Goal: Information Seeking & Learning: Learn about a topic

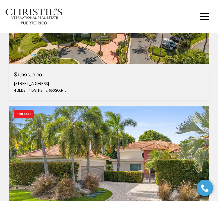
scroll to position [1307, 0]
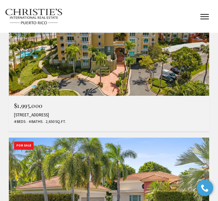
click at [205, 17] on span "button" at bounding box center [204, 16] width 8 height 1
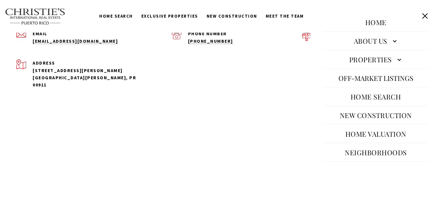
scroll to position [0, 0]
click at [218, 41] on link "About Us" at bounding box center [375, 41] width 104 height 16
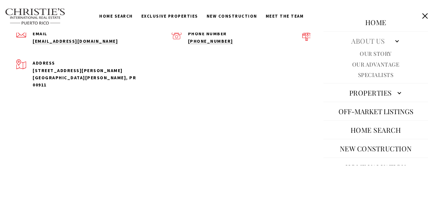
click at [218, 73] on link "Specialists" at bounding box center [376, 75] width 36 height 8
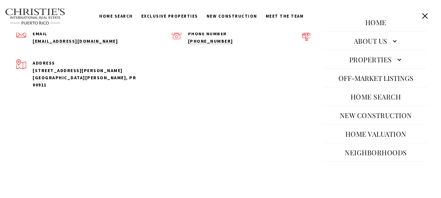
click at [218, 41] on link "About Us" at bounding box center [375, 41] width 104 height 16
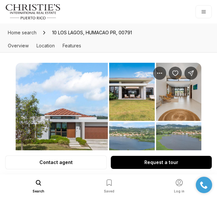
click at [83, 99] on img "View image gallery" at bounding box center [62, 121] width 92 height 117
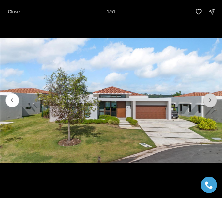
drag, startPoint x: 79, startPoint y: 87, endPoint x: 211, endPoint y: 104, distance: 132.8
click at [211, 104] on button "Next slide" at bounding box center [210, 100] width 14 height 14
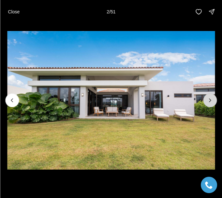
click at [211, 104] on button "Next slide" at bounding box center [210, 100] width 14 height 14
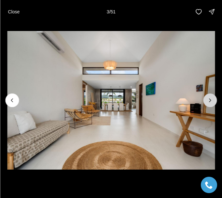
click at [211, 104] on button "Next slide" at bounding box center [210, 100] width 14 height 14
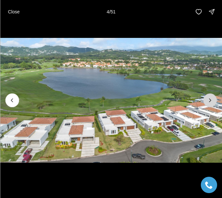
click at [211, 104] on button "Next slide" at bounding box center [210, 100] width 14 height 14
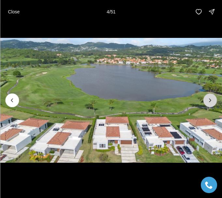
click at [211, 104] on button "Next slide" at bounding box center [210, 100] width 14 height 14
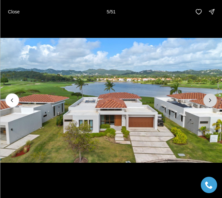
click at [211, 104] on button "Next slide" at bounding box center [210, 100] width 14 height 14
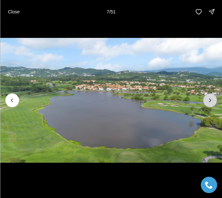
click at [211, 104] on button "Next slide" at bounding box center [210, 100] width 14 height 14
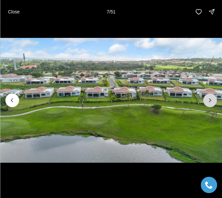
click at [211, 104] on button "Next slide" at bounding box center [210, 100] width 14 height 14
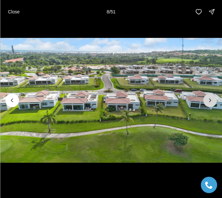
click at [211, 104] on button "Next slide" at bounding box center [210, 100] width 14 height 14
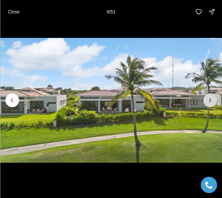
click at [210, 105] on button "Next slide" at bounding box center [210, 100] width 14 height 14
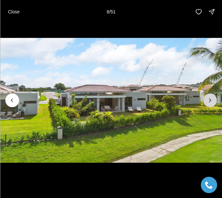
click at [210, 106] on button "Next slide" at bounding box center [210, 100] width 14 height 14
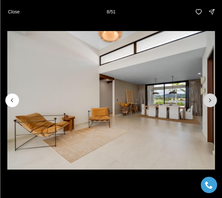
click at [210, 106] on button "Next slide" at bounding box center [210, 100] width 14 height 14
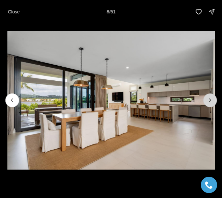
click at [210, 106] on button "Next slide" at bounding box center [210, 100] width 14 height 14
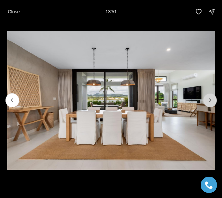
click at [210, 106] on button "Next slide" at bounding box center [210, 100] width 14 height 14
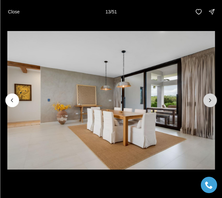
click at [210, 106] on button "Next slide" at bounding box center [210, 100] width 14 height 14
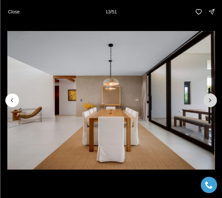
click at [210, 106] on button "Next slide" at bounding box center [210, 100] width 14 height 14
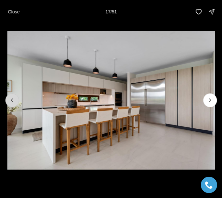
click at [15, 101] on icon "Previous slide" at bounding box center [12, 100] width 7 height 7
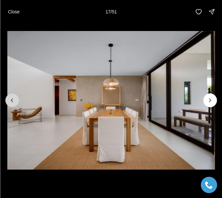
click at [15, 101] on icon "Previous slide" at bounding box center [12, 100] width 7 height 7
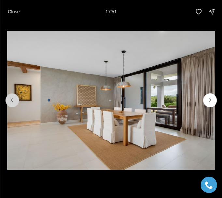
click at [15, 101] on icon "Previous slide" at bounding box center [12, 100] width 7 height 7
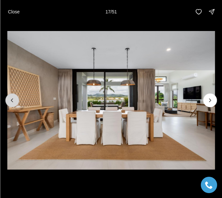
click at [15, 101] on icon "Previous slide" at bounding box center [12, 100] width 7 height 7
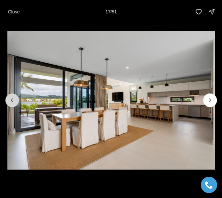
click at [15, 101] on icon "Previous slide" at bounding box center [12, 100] width 7 height 7
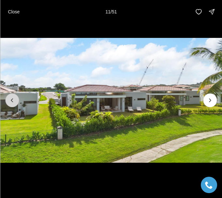
click at [15, 101] on icon "Previous slide" at bounding box center [12, 100] width 7 height 7
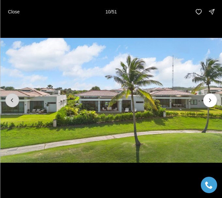
click at [15, 101] on icon "Previous slide" at bounding box center [12, 100] width 7 height 7
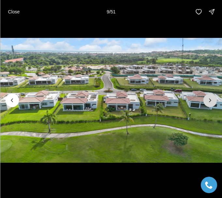
click at [204, 103] on button "Next slide" at bounding box center [210, 100] width 14 height 14
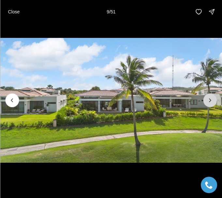
click at [206, 101] on button "Next slide" at bounding box center [210, 100] width 14 height 14
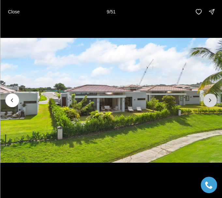
click at [206, 101] on button "Next slide" at bounding box center [210, 100] width 14 height 14
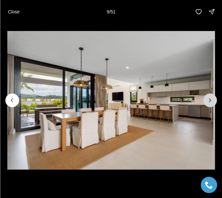
click at [205, 103] on button "Next slide" at bounding box center [210, 100] width 14 height 14
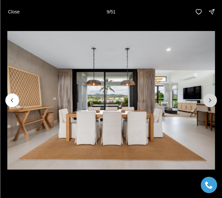
click at [205, 103] on button "Next slide" at bounding box center [210, 100] width 14 height 14
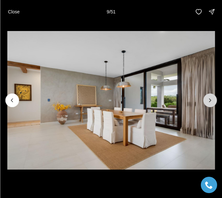
click at [205, 103] on button "Next slide" at bounding box center [210, 100] width 14 height 14
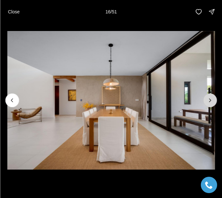
click at [205, 103] on button "Next slide" at bounding box center [210, 100] width 14 height 14
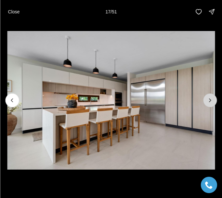
click at [205, 103] on button "Next slide" at bounding box center [210, 100] width 14 height 14
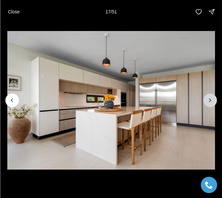
click at [205, 103] on button "Next slide" at bounding box center [210, 100] width 14 height 14
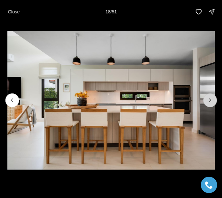
click at [205, 103] on button "Next slide" at bounding box center [210, 100] width 14 height 14
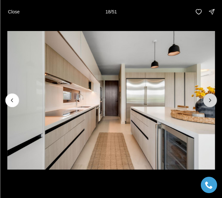
click at [205, 103] on button "Next slide" at bounding box center [210, 100] width 14 height 14
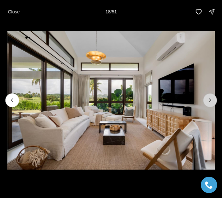
click at [205, 103] on button "Next slide" at bounding box center [210, 100] width 14 height 14
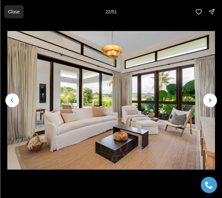
click at [12, 11] on p "Close" at bounding box center [14, 11] width 12 height 5
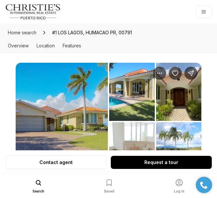
click at [75, 104] on img "View image gallery" at bounding box center [62, 121] width 92 height 117
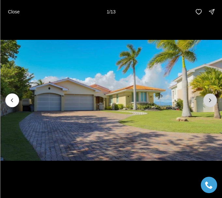
click at [209, 97] on button "Next slide" at bounding box center [210, 100] width 14 height 14
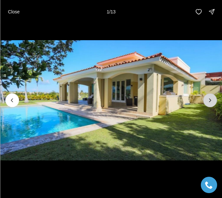
click at [209, 97] on button "Next slide" at bounding box center [210, 100] width 14 height 14
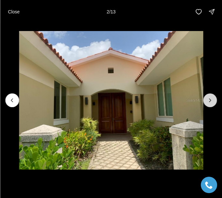
click at [209, 97] on button "Next slide" at bounding box center [210, 100] width 14 height 14
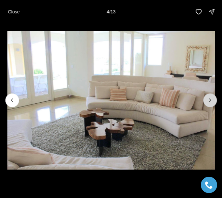
click at [209, 97] on button "Next slide" at bounding box center [210, 100] width 14 height 14
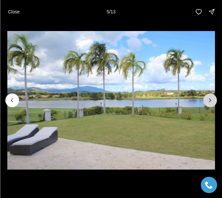
click at [209, 97] on button "Next slide" at bounding box center [210, 100] width 14 height 14
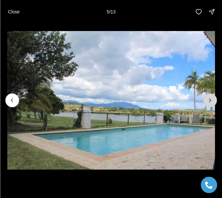
click at [209, 98] on icon "Next slide" at bounding box center [210, 100] width 7 height 7
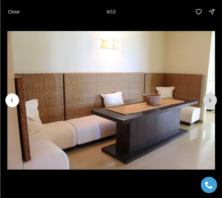
click at [209, 98] on icon "Next slide" at bounding box center [210, 100] width 7 height 7
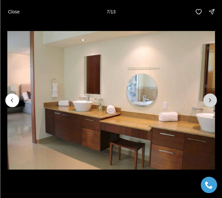
click at [209, 98] on icon "Next slide" at bounding box center [210, 100] width 7 height 7
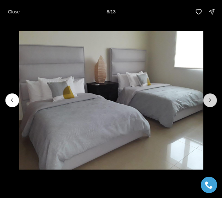
click at [209, 98] on icon "Next slide" at bounding box center [210, 100] width 7 height 7
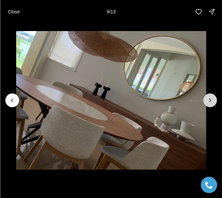
click at [209, 98] on icon "Next slide" at bounding box center [210, 100] width 7 height 7
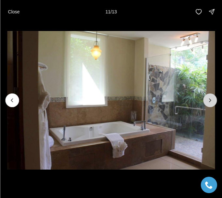
click at [209, 99] on icon "Next slide" at bounding box center [210, 100] width 7 height 7
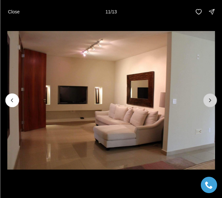
click at [209, 100] on icon "Next slide" at bounding box center [210, 100] width 7 height 7
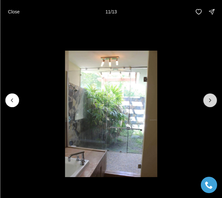
click at [209, 100] on div at bounding box center [210, 100] width 14 height 14
click at [16, 101] on button "Previous slide" at bounding box center [12, 100] width 14 height 14
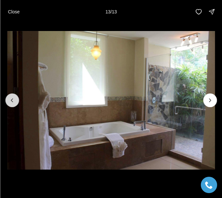
click at [16, 101] on button "Previous slide" at bounding box center [12, 100] width 14 height 14
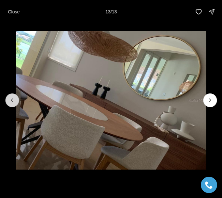
click at [16, 101] on button "Previous slide" at bounding box center [12, 100] width 14 height 14
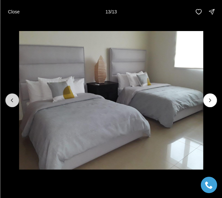
click at [15, 102] on button "Previous slide" at bounding box center [12, 100] width 14 height 14
click at [15, 102] on icon "Previous slide" at bounding box center [12, 100] width 7 height 7
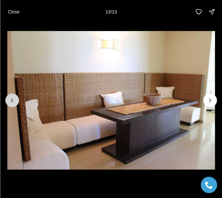
click at [15, 102] on icon "Previous slide" at bounding box center [12, 100] width 7 height 7
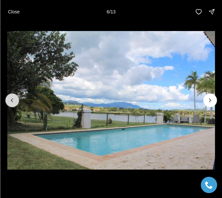
click at [15, 102] on icon "Previous slide" at bounding box center [12, 100] width 7 height 7
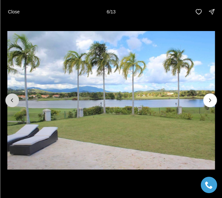
click at [15, 102] on icon "Previous slide" at bounding box center [12, 100] width 7 height 7
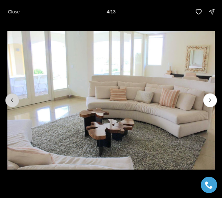
click at [15, 102] on icon "Previous slide" at bounding box center [12, 100] width 7 height 7
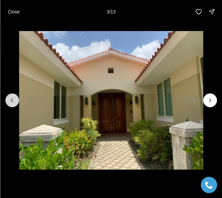
click at [15, 102] on icon "Previous slide" at bounding box center [12, 100] width 7 height 7
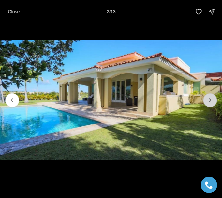
click at [208, 104] on button "Next slide" at bounding box center [210, 100] width 14 height 14
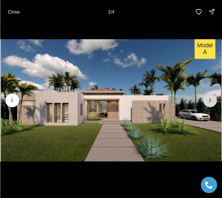
click at [210, 100] on icon "Next slide" at bounding box center [210, 100] width 7 height 7
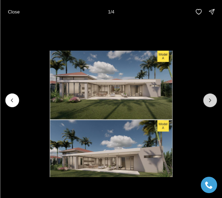
click at [210, 100] on icon "Next slide" at bounding box center [210, 100] width 7 height 7
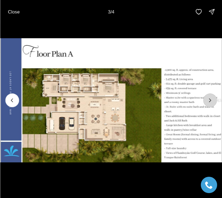
click at [210, 100] on icon "Next slide" at bounding box center [210, 100] width 7 height 7
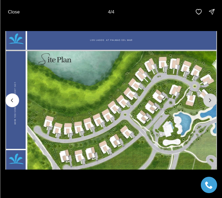
click at [210, 100] on div at bounding box center [210, 100] width 14 height 14
click at [207, 102] on div at bounding box center [210, 100] width 14 height 14
click at [13, 100] on icon "Previous slide" at bounding box center [12, 100] width 7 height 7
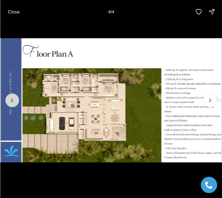
click at [13, 100] on icon "Previous slide" at bounding box center [12, 100] width 7 height 7
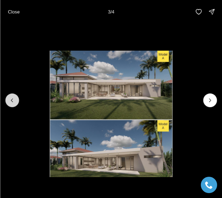
click at [13, 100] on icon "Previous slide" at bounding box center [12, 100] width 7 height 7
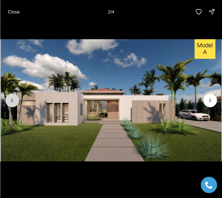
click at [13, 100] on div at bounding box center [12, 100] width 14 height 14
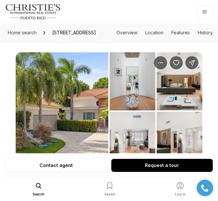
click at [127, 42] on div "Home search Costa Verde ACADEMY DRIVE #1, HUMACAO PR, 00791 Overview Location F…" at bounding box center [109, 32] width 218 height 18
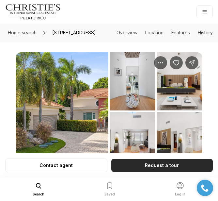
click at [137, 57] on div "All photos" at bounding box center [109, 106] width 218 height 128
click at [21, 53] on div "All photos" at bounding box center [109, 106] width 218 height 128
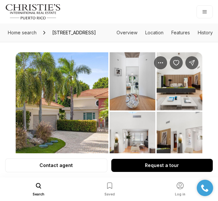
click at [61, 58] on div "All photos" at bounding box center [109, 106] width 218 height 128
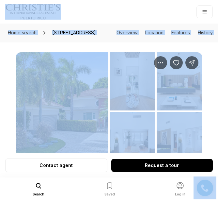
copy body "Go to: Homepage Our Story Our Advantage Specialists Exclusive Properties Contac…"
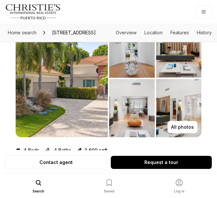
click at [51, 99] on img "View image gallery" at bounding box center [62, 78] width 92 height 117
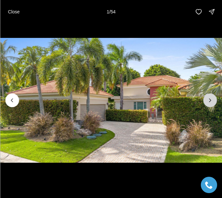
click at [208, 101] on icon "Next slide" at bounding box center [210, 100] width 7 height 7
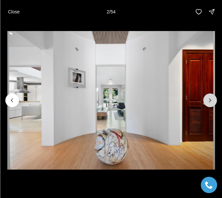
click at [208, 101] on icon "Next slide" at bounding box center [210, 100] width 7 height 7
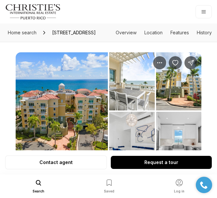
click at [140, 110] on img "View image gallery" at bounding box center [132, 81] width 46 height 58
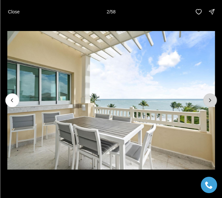
click at [214, 102] on button "Next slide" at bounding box center [210, 100] width 14 height 14
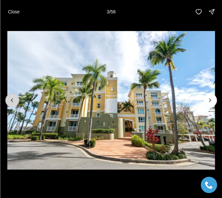
click at [17, 102] on button "Previous slide" at bounding box center [12, 100] width 14 height 14
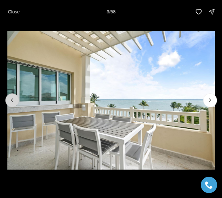
click at [17, 102] on button "Previous slide" at bounding box center [12, 100] width 14 height 14
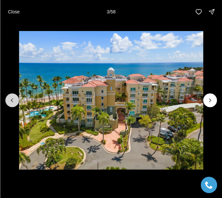
click at [17, 102] on div at bounding box center [12, 100] width 14 height 14
click at [209, 103] on button "Next slide" at bounding box center [210, 100] width 14 height 14
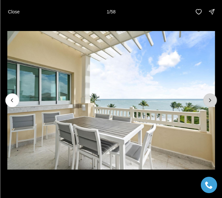
click at [209, 103] on button "Next slide" at bounding box center [210, 100] width 14 height 14
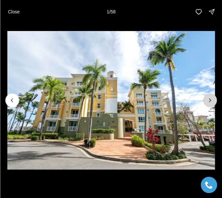
click at [209, 103] on button "Next slide" at bounding box center [210, 100] width 14 height 14
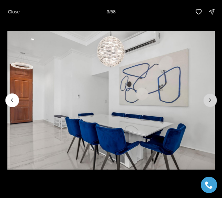
click at [209, 103] on button "Next slide" at bounding box center [210, 100] width 14 height 14
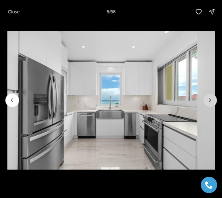
click at [209, 103] on button "Next slide" at bounding box center [210, 100] width 14 height 14
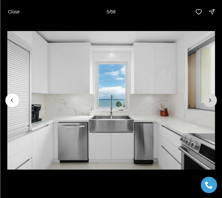
click at [209, 103] on button "Next slide" at bounding box center [210, 100] width 14 height 14
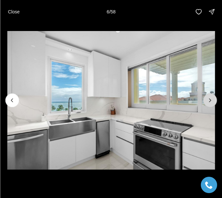
click at [208, 104] on button "Next slide" at bounding box center [210, 100] width 14 height 14
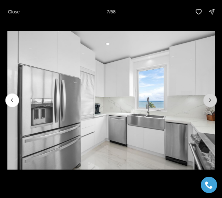
click at [208, 105] on button "Next slide" at bounding box center [210, 100] width 14 height 14
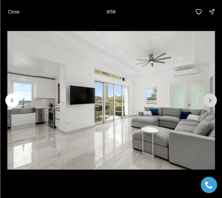
click at [208, 105] on button "Next slide" at bounding box center [210, 100] width 14 height 14
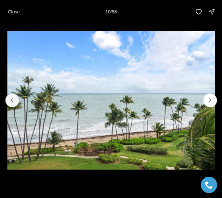
drag, startPoint x: 14, startPoint y: 104, endPoint x: 43, endPoint y: 100, distance: 29.9
click at [14, 103] on button "Previous slide" at bounding box center [12, 100] width 14 height 14
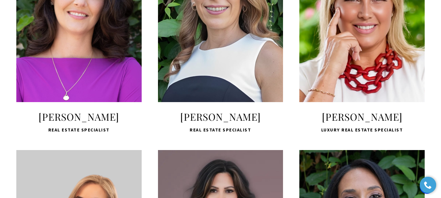
scroll to position [587, 0]
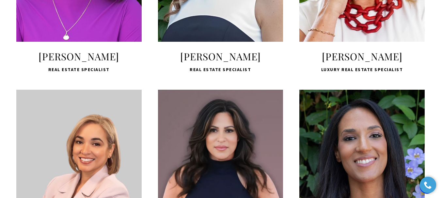
click at [200, 63] on span "[PERSON_NAME]" at bounding box center [220, 56] width 125 height 13
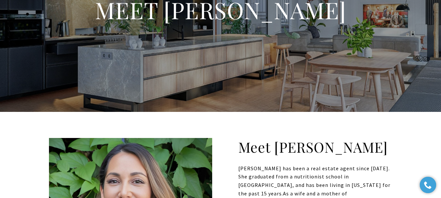
scroll to position [98, 0]
